Goal: Transaction & Acquisition: Purchase product/service

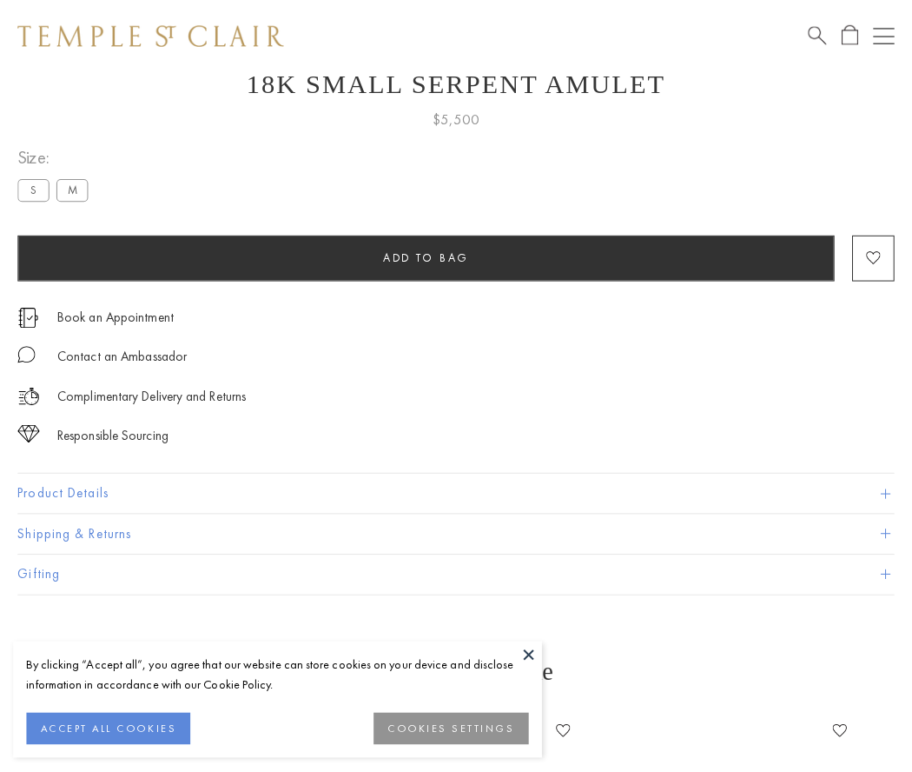
scroll to position [70, 0]
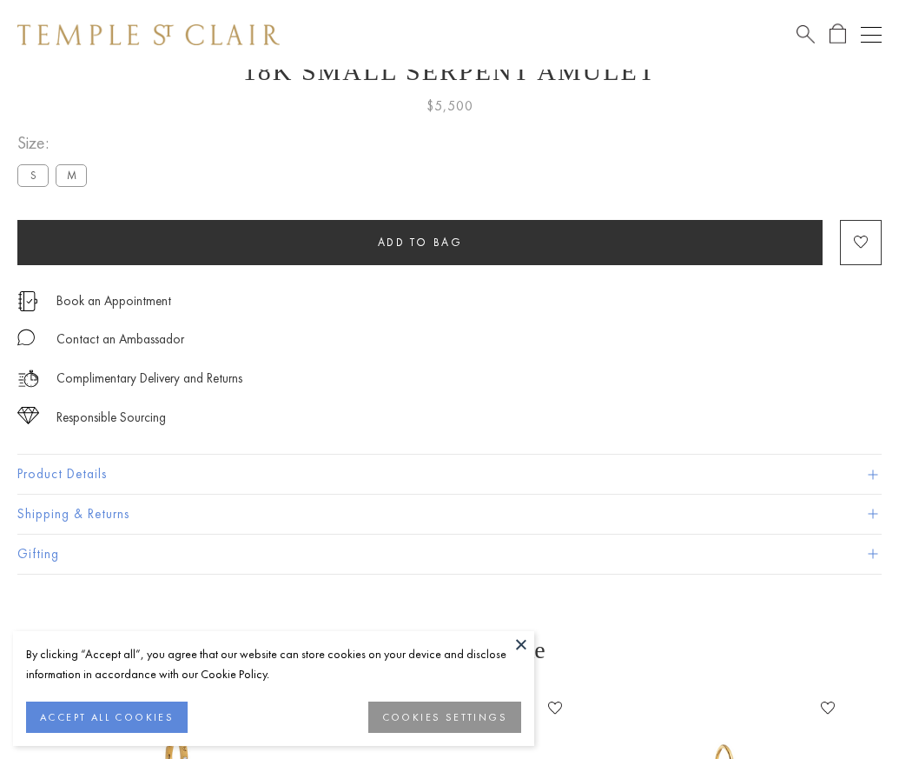
click at [420, 242] on span "Add to bag" at bounding box center [420, 242] width 85 height 15
